Goal: Task Accomplishment & Management: Manage account settings

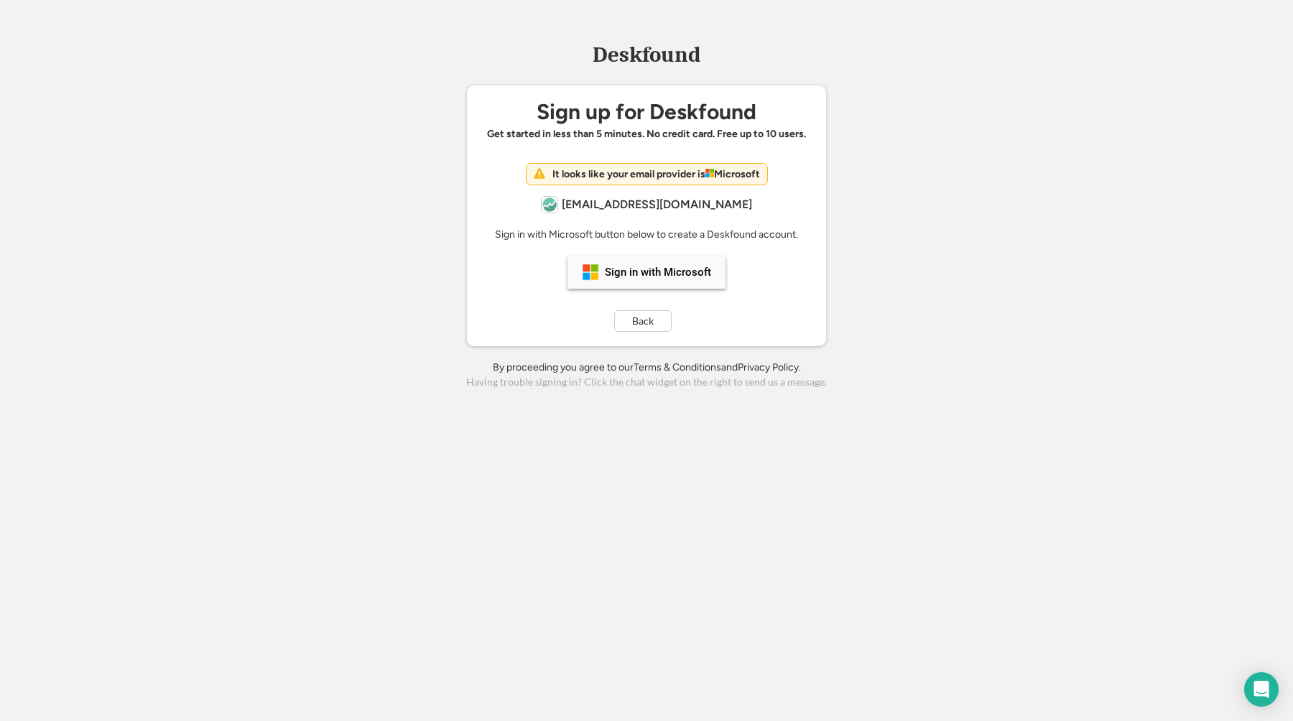
click at [670, 287] on div "Sign in with Microsoft" at bounding box center [646, 272] width 158 height 32
click at [638, 279] on div "Sign in with Microsoft" at bounding box center [646, 272] width 158 height 32
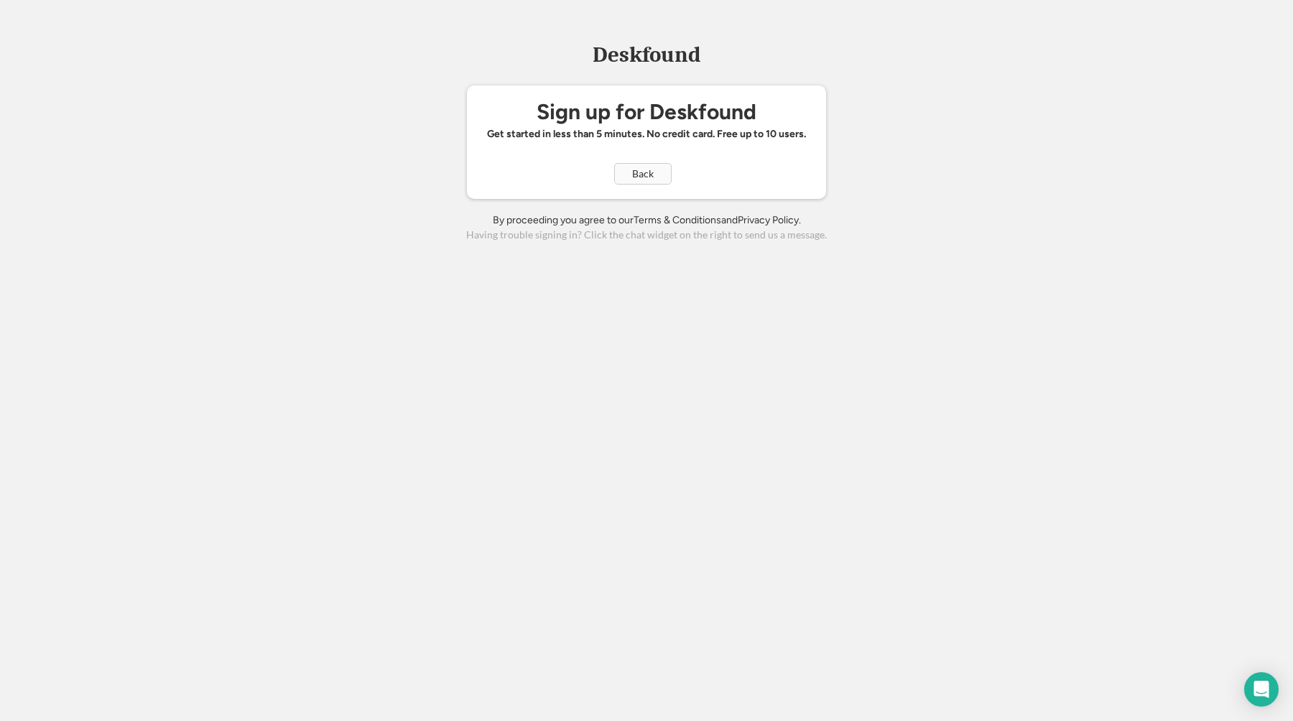
click at [638, 181] on div "Sign up for Deskfound Get started in less than 5 minutes. No credit card. Free …" at bounding box center [646, 141] width 359 height 113
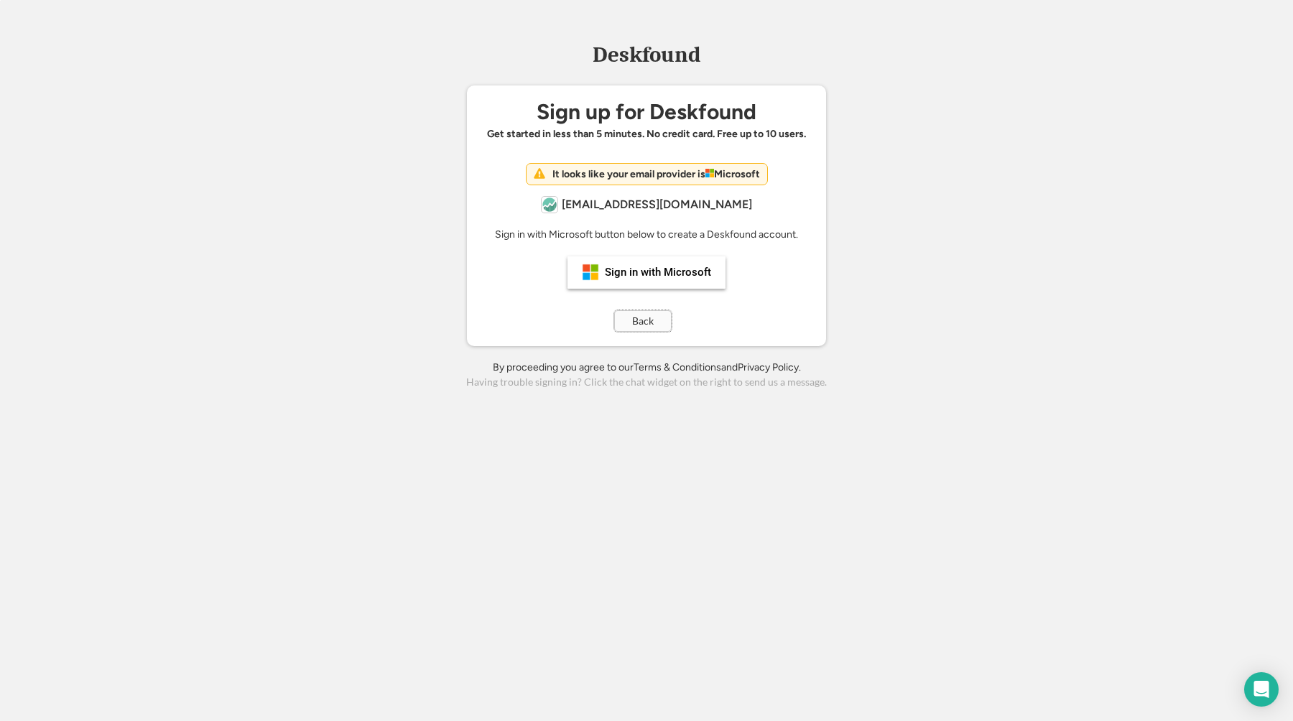
click at [625, 320] on button "Back" at bounding box center [642, 321] width 57 height 22
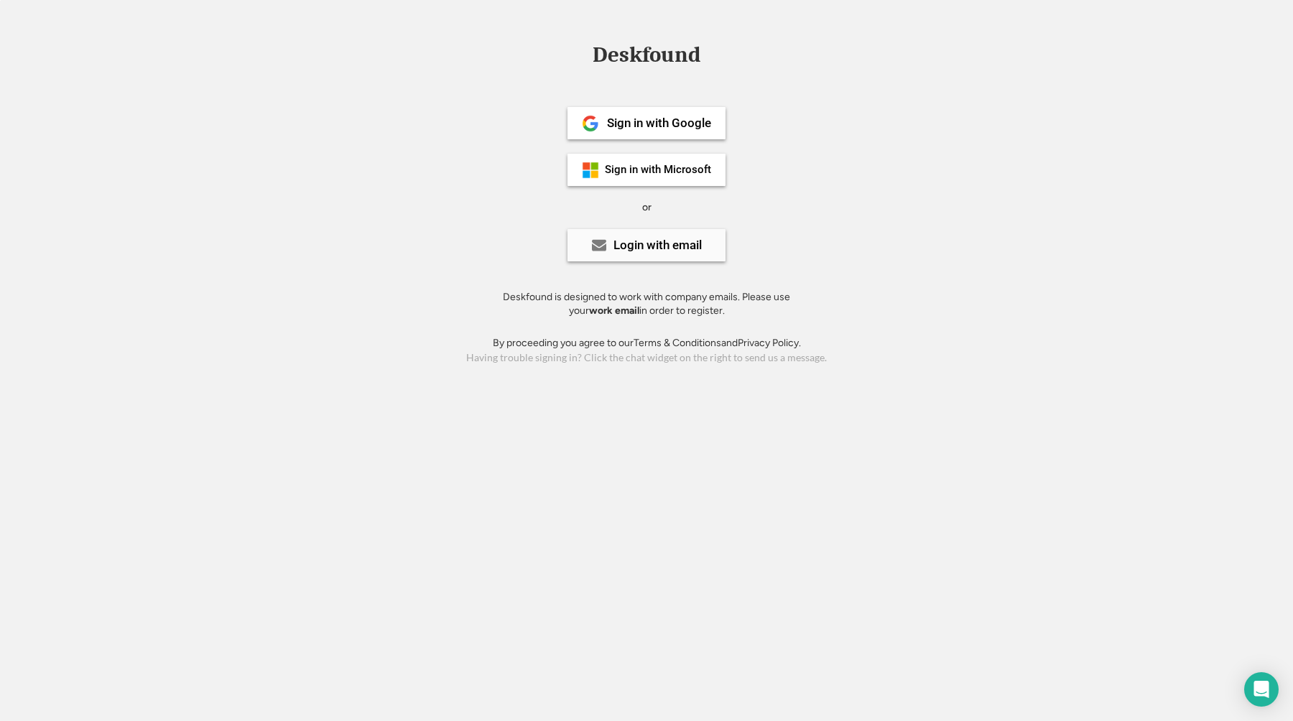
click at [648, 241] on div "Login with email" at bounding box center [657, 245] width 88 height 12
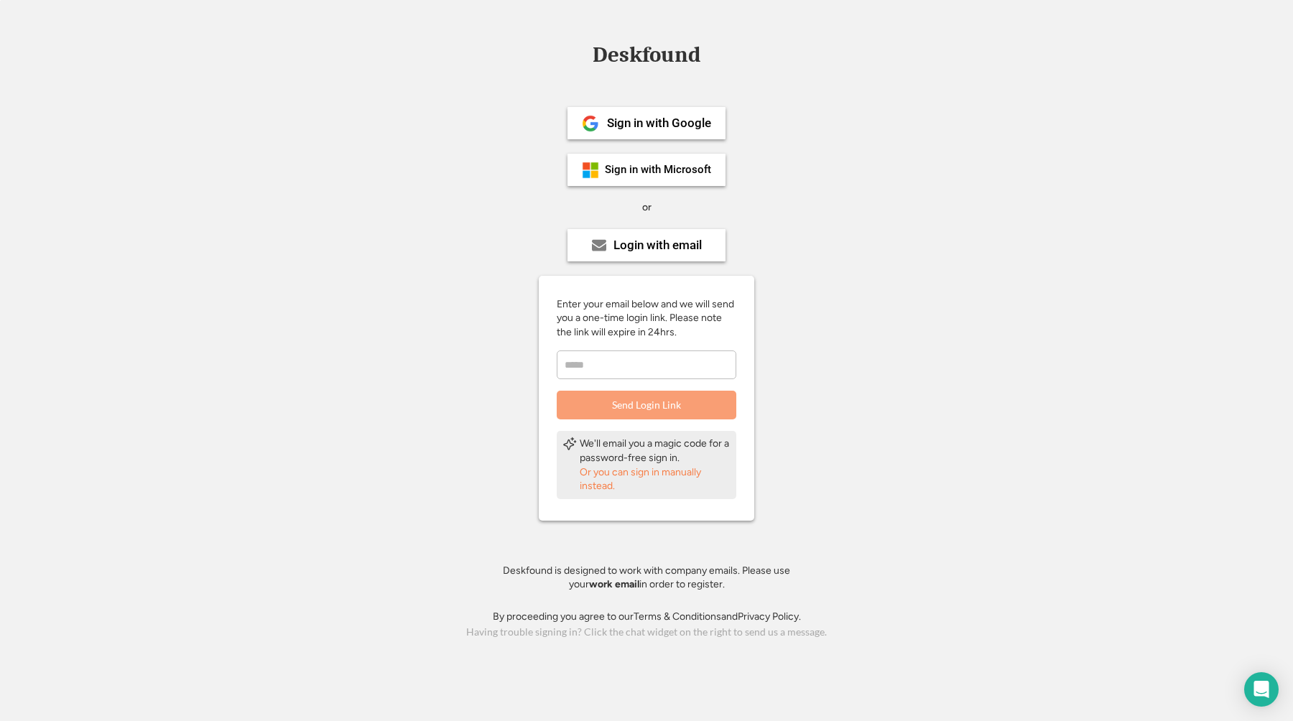
click at [621, 366] on input "email" at bounding box center [647, 364] width 180 height 29
type input "*"
type input "**********"
click at [636, 403] on button "Send Login Link" at bounding box center [647, 405] width 180 height 29
click at [899, 187] on div "Deskfound Sign up for Deskfound Get started in less than 5 minutes. No credit c…" at bounding box center [646, 343] width 1293 height 598
